Goal: Information Seeking & Learning: Find specific fact

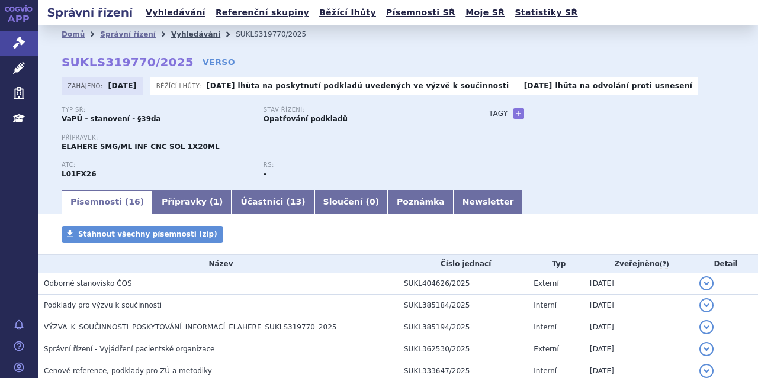
click at [174, 31] on link "Vyhledávání" at bounding box center [195, 34] width 49 height 8
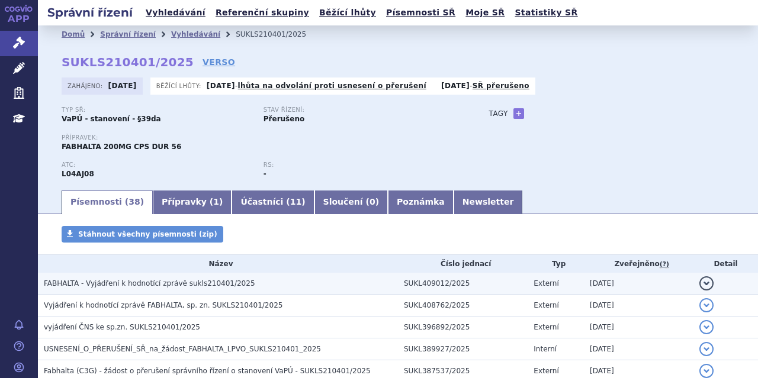
click at [220, 285] on span "FABHALTA - Vyjádření k hodnotící zprávě sukls210401/2025" at bounding box center [149, 283] width 211 height 8
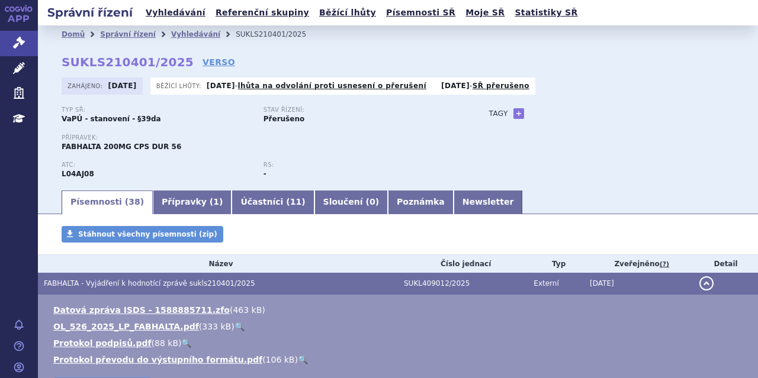
click at [234, 327] on link "🔍" at bounding box center [239, 326] width 10 height 9
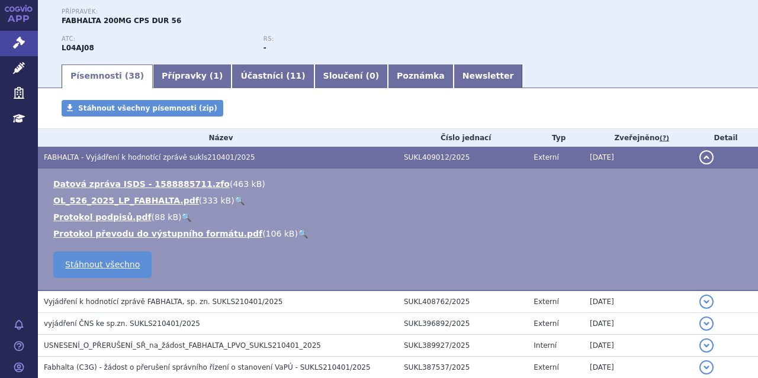
scroll to position [128, 0]
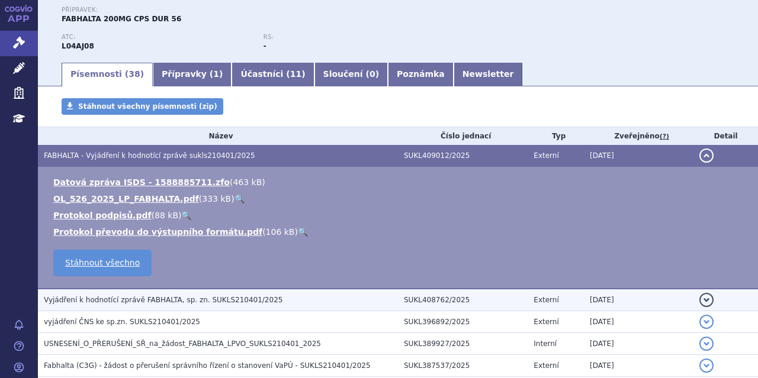
click at [231, 299] on span "Vyjádření k hodnotící zprávě FABHALTA, sp. zn. SUKLS210401/2025" at bounding box center [163, 300] width 239 height 8
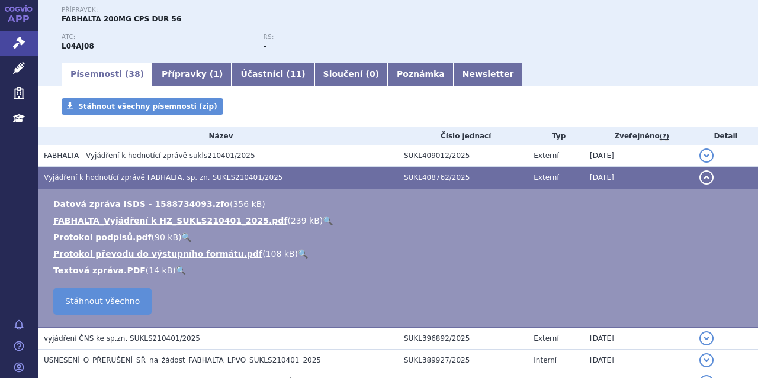
click at [323, 221] on link "🔍" at bounding box center [328, 220] width 10 height 9
